Goal: Check status: Check status

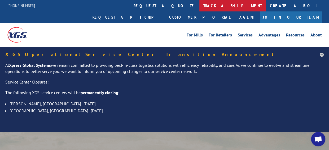
click at [199, 5] on link "track a shipment" at bounding box center [232, 5] width 67 height 11
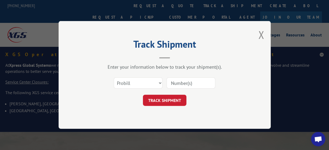
click at [178, 80] on input at bounding box center [191, 82] width 49 height 11
click at [159, 83] on select "Select category... Probill BOL PO" at bounding box center [138, 82] width 49 height 11
select select "bol"
click at [114, 77] on select "Select category... Probill BOL PO" at bounding box center [138, 82] width 49 height 11
click at [191, 84] on input at bounding box center [191, 82] width 49 height 11
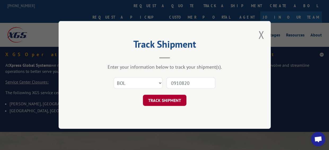
type input "0910820"
click at [158, 102] on button "TRACK SHIPMENT" at bounding box center [164, 100] width 43 height 11
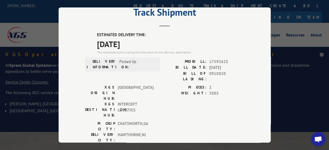
scroll to position [27, 0]
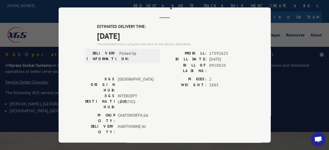
click at [26, 92] on div "Track Shipment ESTIMATED DELIVERY TIME: 09/05/2025 The estimated time is using …" at bounding box center [164, 75] width 329 height 150
drag, startPoint x: 180, startPoint y: 14, endPoint x: 157, endPoint y: 15, distance: 23.1
click at [157, 15] on header "Track Shipment" at bounding box center [164, 9] width 159 height 18
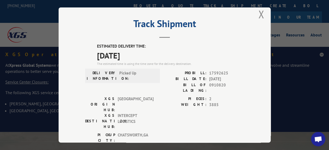
scroll to position [0, 0]
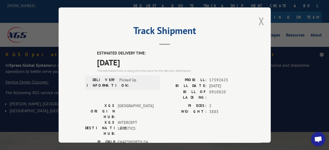
click at [258, 21] on button "Close modal" at bounding box center [261, 21] width 6 height 14
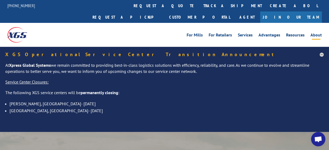
click at [315, 33] on link "About" at bounding box center [316, 36] width 11 height 6
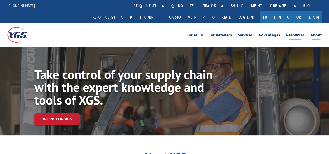
click at [303, 33] on link "Resources" at bounding box center [295, 36] width 19 height 6
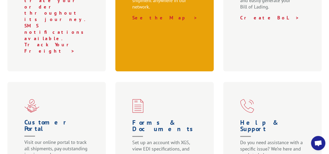
scroll to position [265, 0]
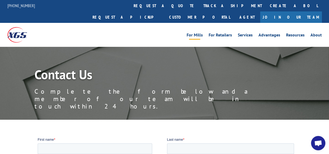
click at [198, 33] on link "For Mills" at bounding box center [195, 36] width 16 height 6
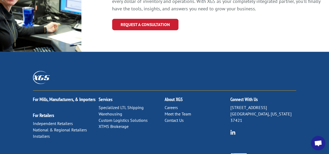
scroll to position [658, 0]
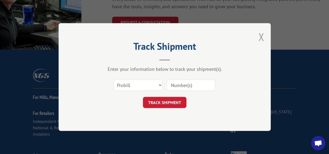
click at [261, 37] on button "Close modal" at bounding box center [261, 37] width 6 height 14
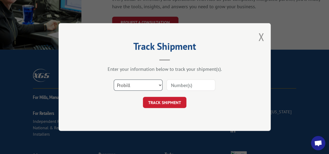
click at [162, 84] on select "Select category... Probill BOL PO" at bounding box center [138, 84] width 49 height 11
select select "bol"
click at [114, 79] on select "Select category... Probill BOL PO" at bounding box center [138, 84] width 49 height 11
click at [194, 81] on input at bounding box center [191, 84] width 49 height 11
type input "0910820"
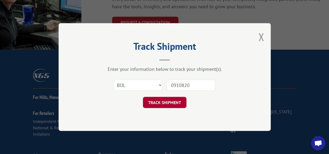
click at [165, 102] on button "TRACK SHIPMENT" at bounding box center [164, 102] width 43 height 11
